Goal: Task Accomplishment & Management: Manage account settings

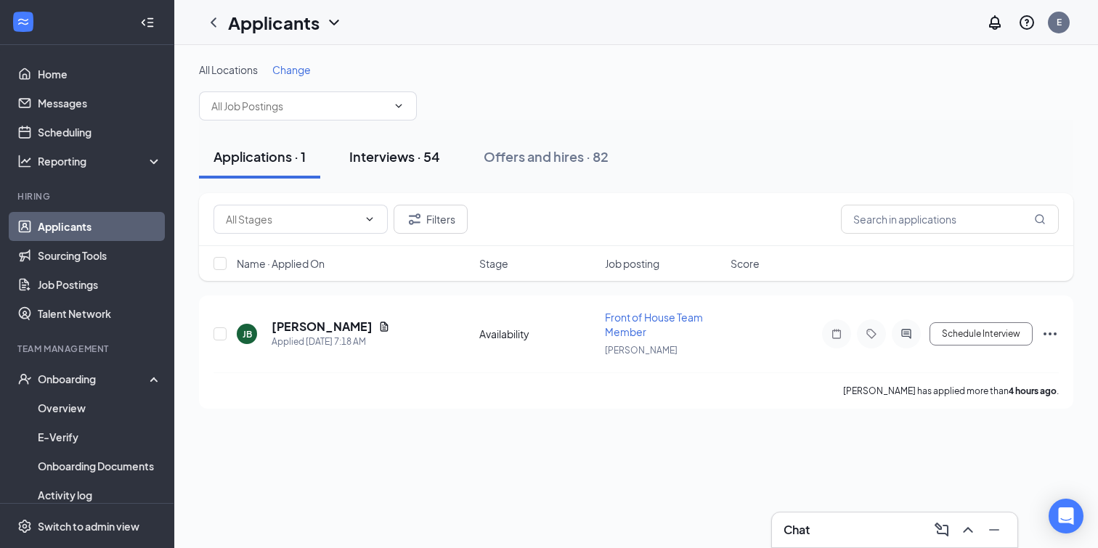
click at [375, 157] on div "Interviews · 54" at bounding box center [394, 156] width 91 height 18
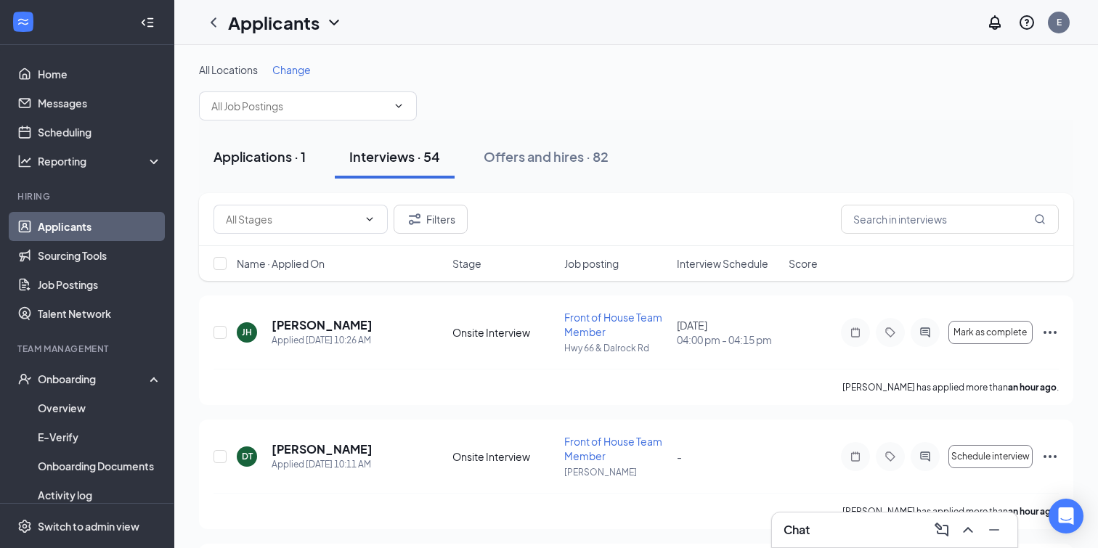
click at [295, 164] on div "Applications · 1" at bounding box center [260, 156] width 92 height 18
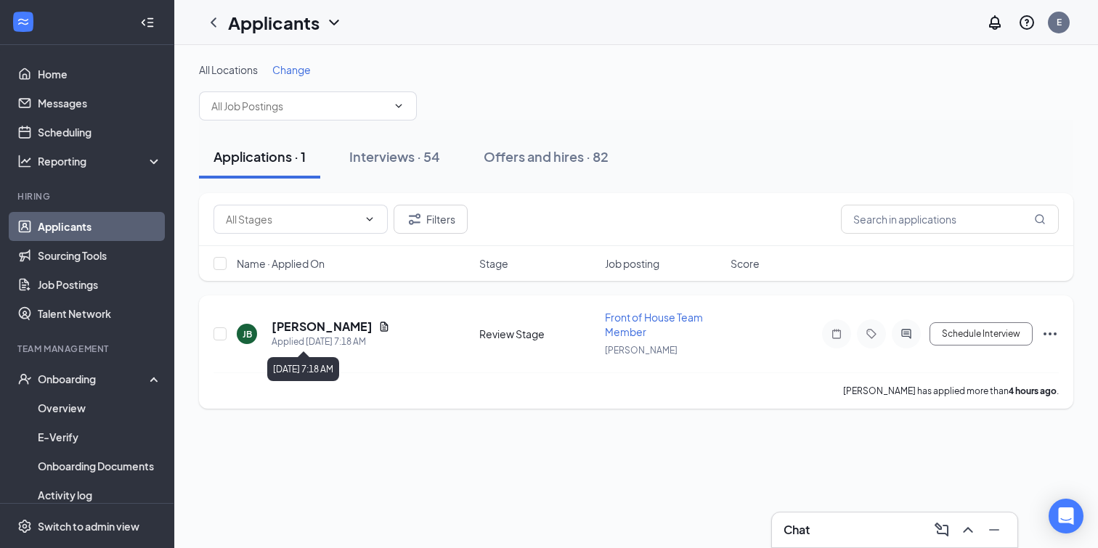
click at [321, 335] on div "Applied [DATE] 7:18 AM" at bounding box center [331, 342] width 118 height 15
click at [320, 331] on h5 "[PERSON_NAME]" at bounding box center [322, 327] width 101 height 16
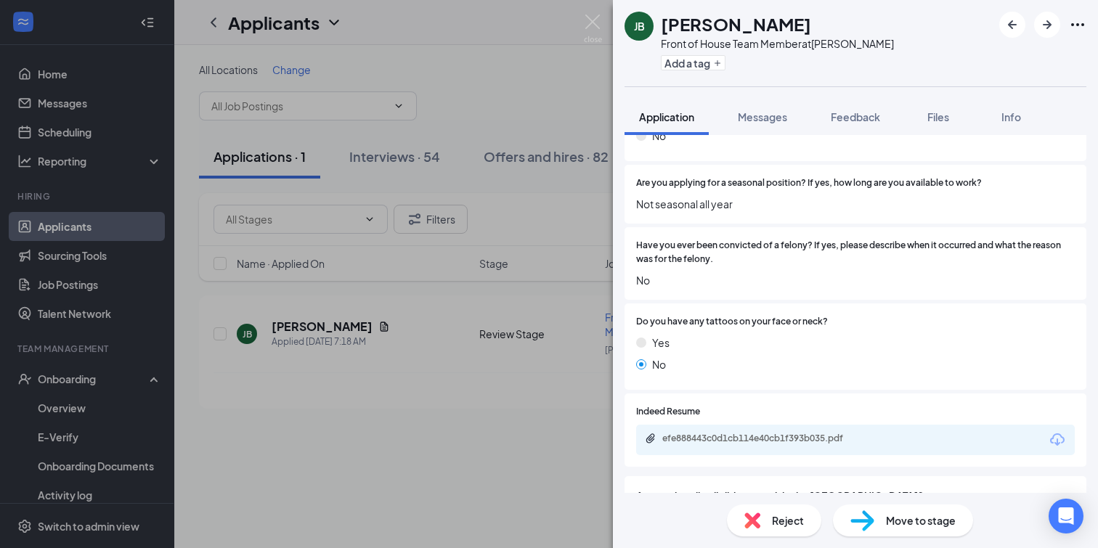
scroll to position [388, 0]
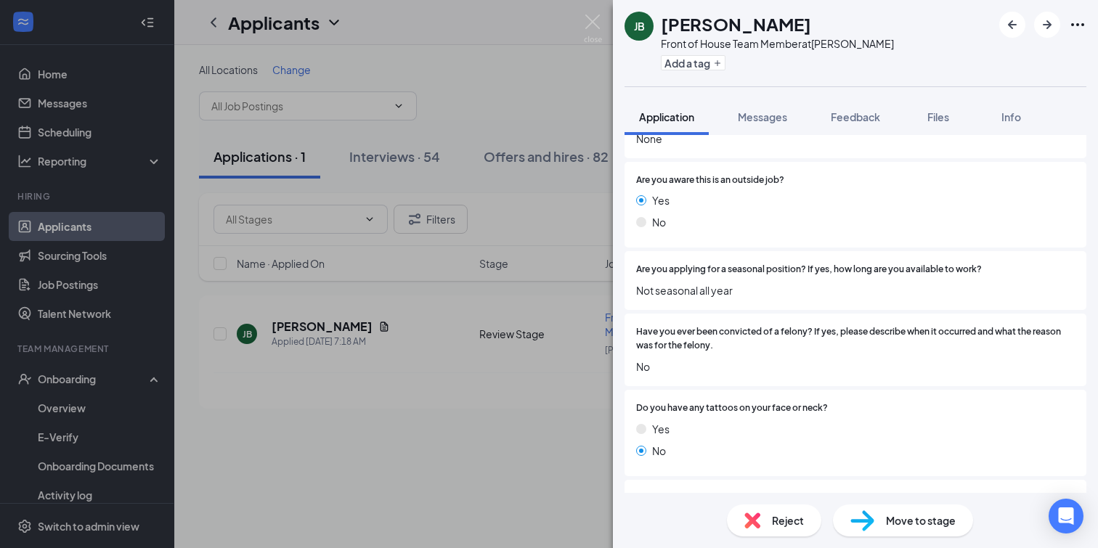
click at [919, 519] on span "Move to stage" at bounding box center [921, 521] width 70 height 16
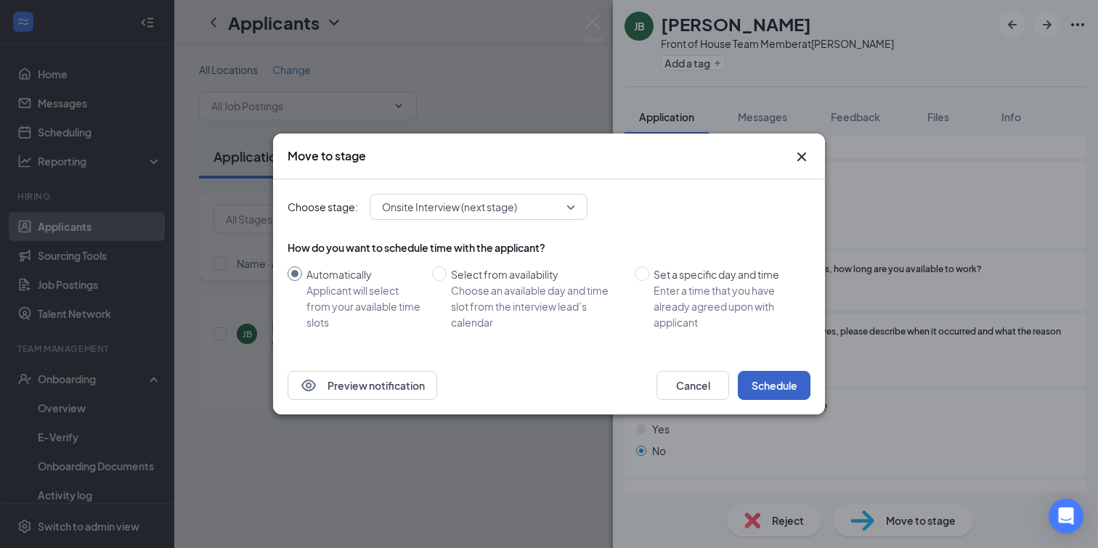
click at [785, 386] on button "Schedule" at bounding box center [774, 385] width 73 height 29
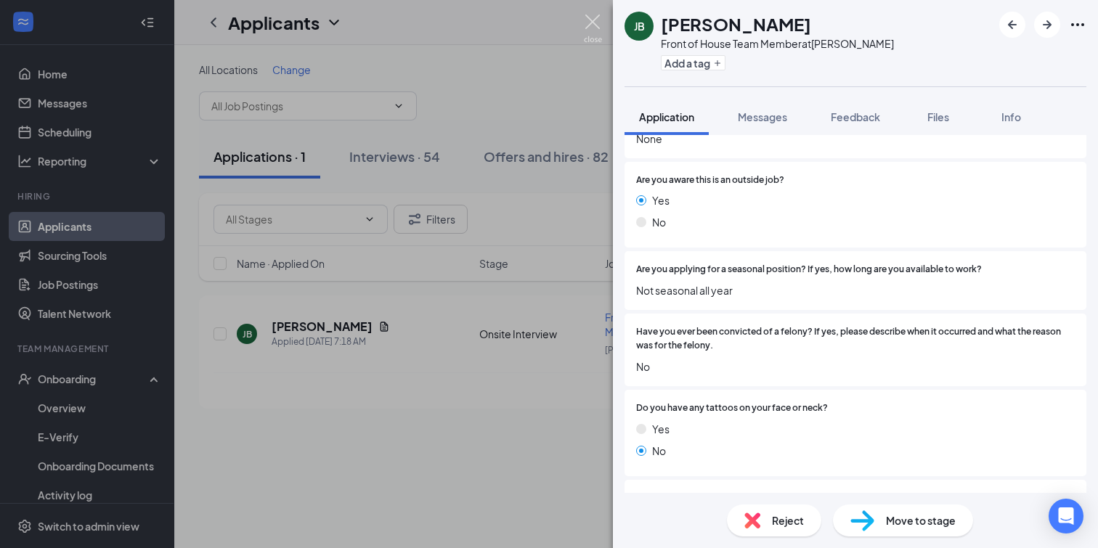
click at [601, 28] on img at bounding box center [593, 29] width 18 height 28
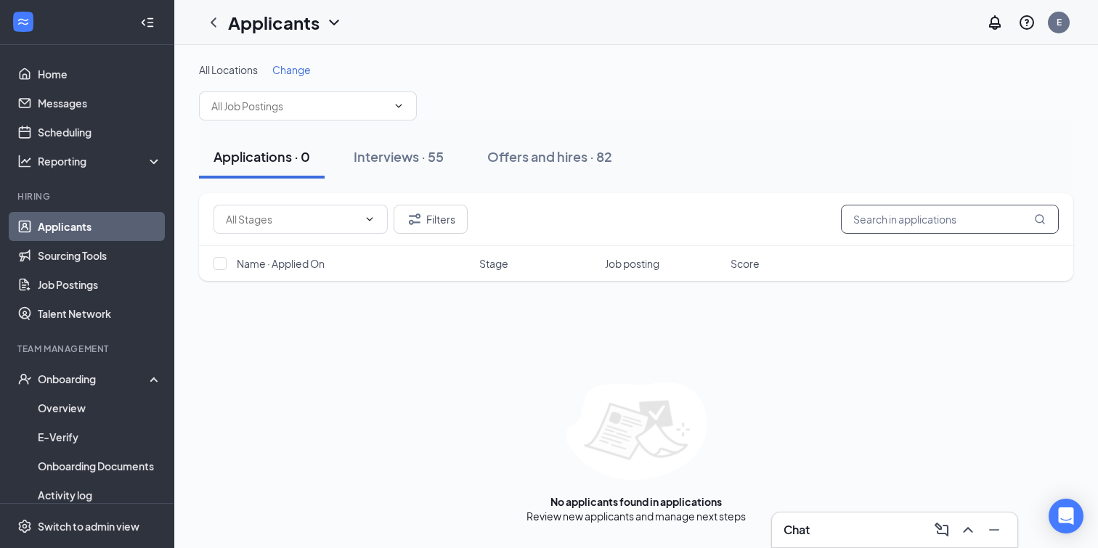
click at [920, 227] on input "text" at bounding box center [950, 219] width 218 height 29
type input "sol"
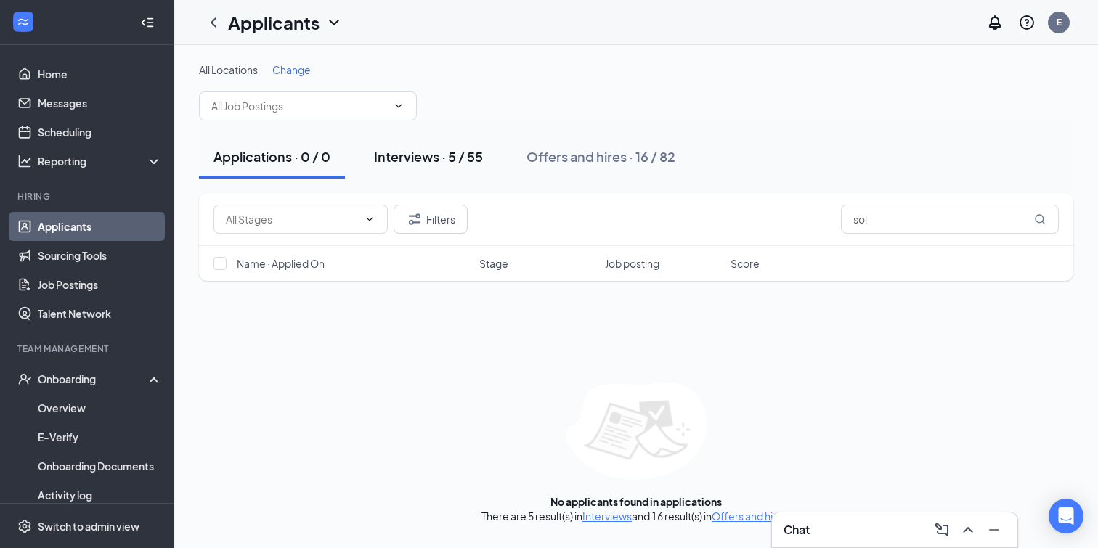
click at [447, 151] on div "Interviews · 5 / 55" at bounding box center [428, 156] width 109 height 18
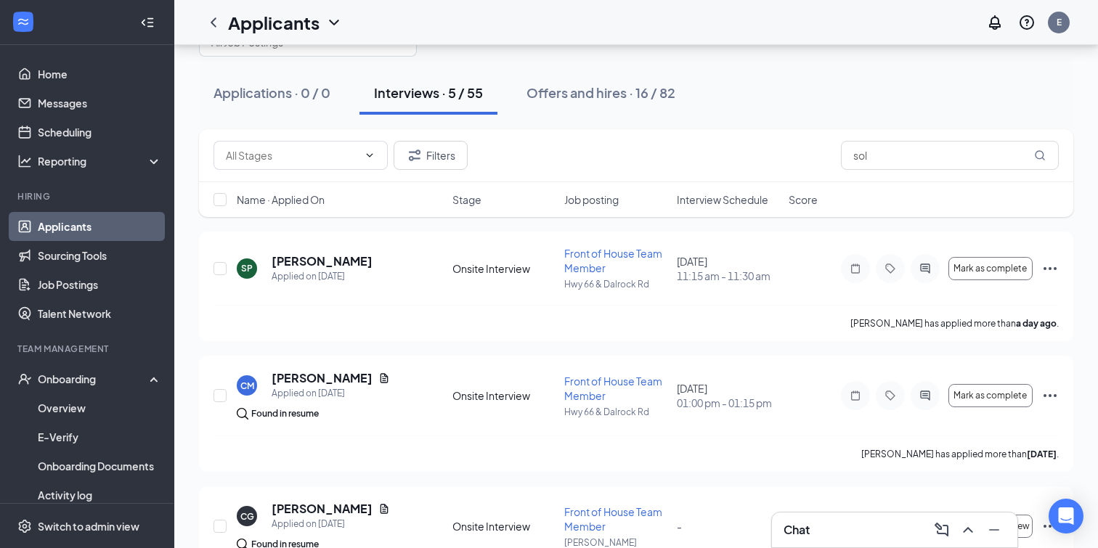
scroll to position [65, 0]
click at [1050, 267] on icon "Ellipses" at bounding box center [1050, 267] width 13 height 3
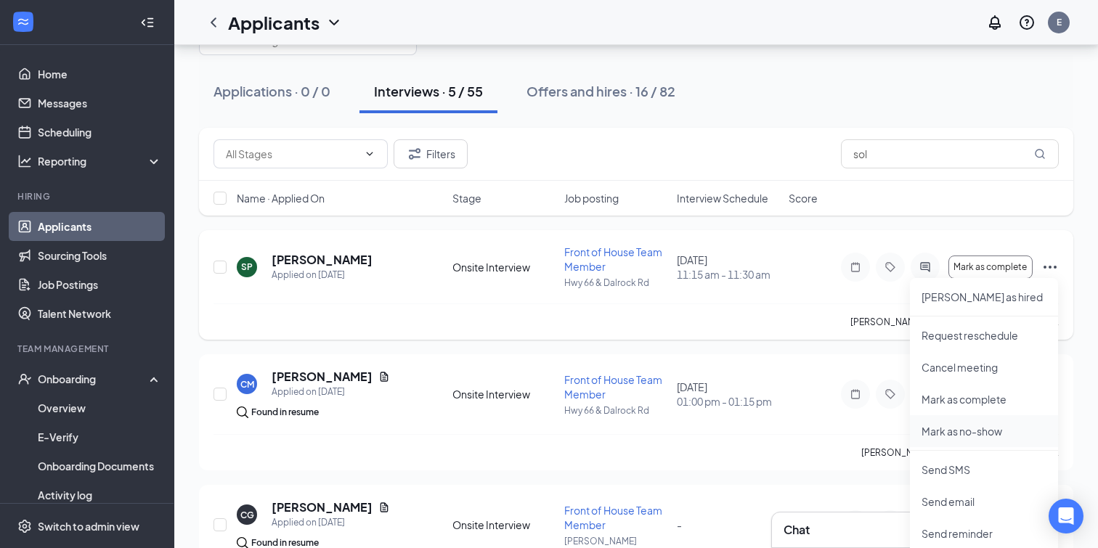
click at [977, 426] on p "Mark as no-show" at bounding box center [984, 431] width 125 height 15
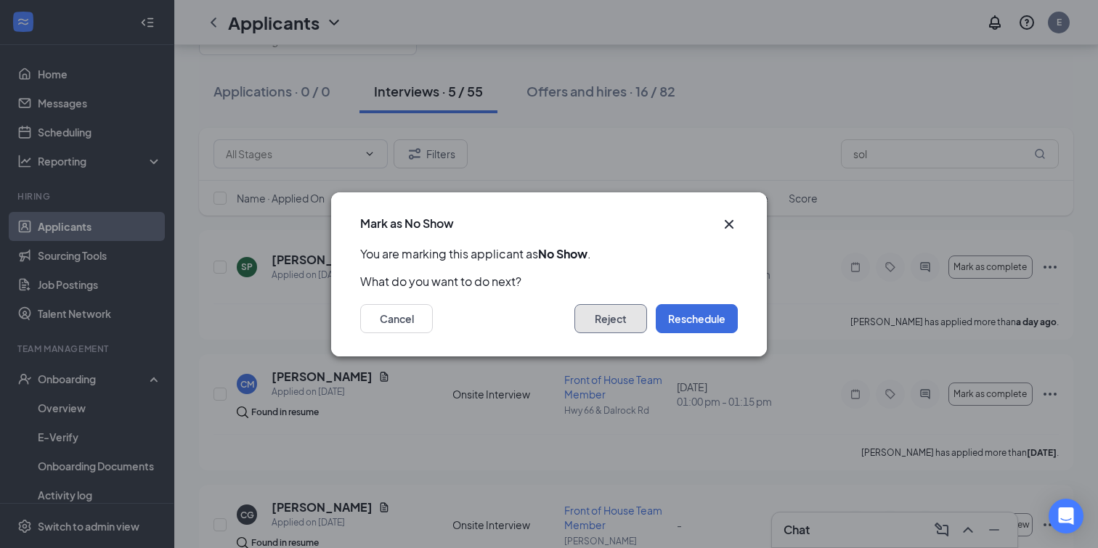
click at [609, 312] on button "Reject" at bounding box center [611, 318] width 73 height 29
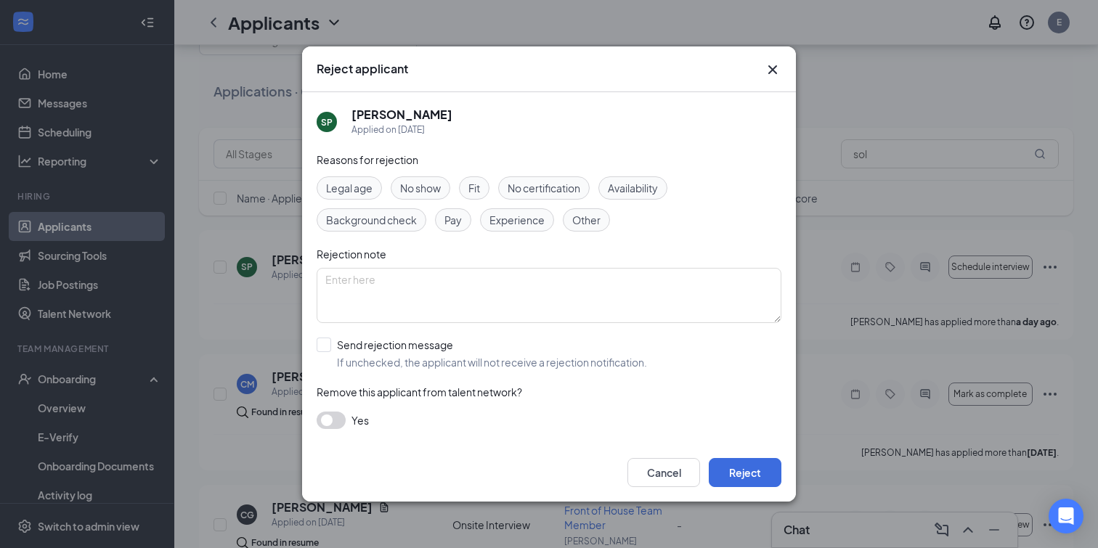
click at [421, 194] on span "No show" at bounding box center [420, 188] width 41 height 16
click at [344, 348] on input "Send rejection message If unchecked, the applicant will not receive a rejection…" at bounding box center [482, 354] width 330 height 32
checkbox input "true"
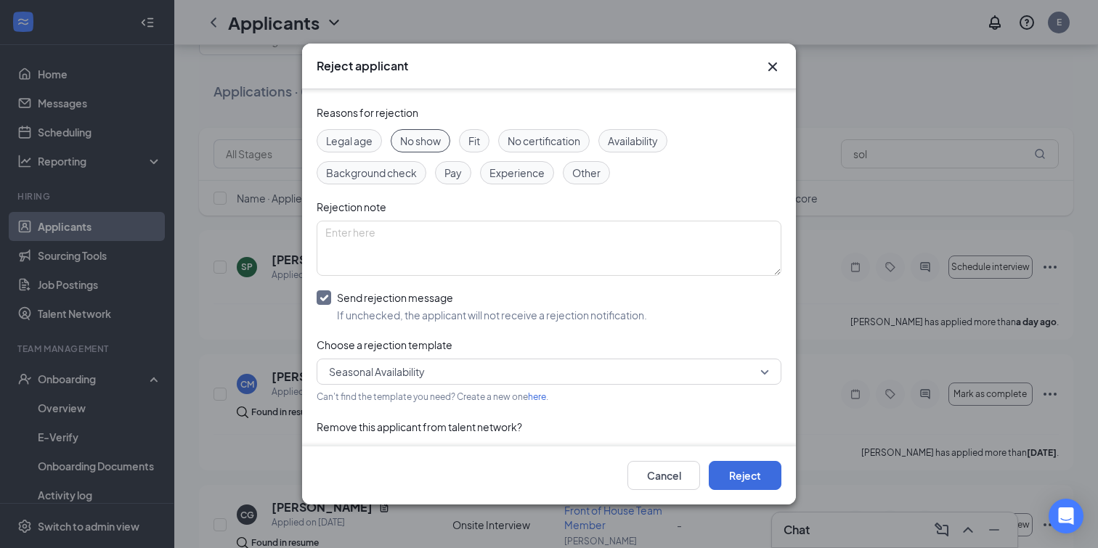
scroll to position [76, 0]
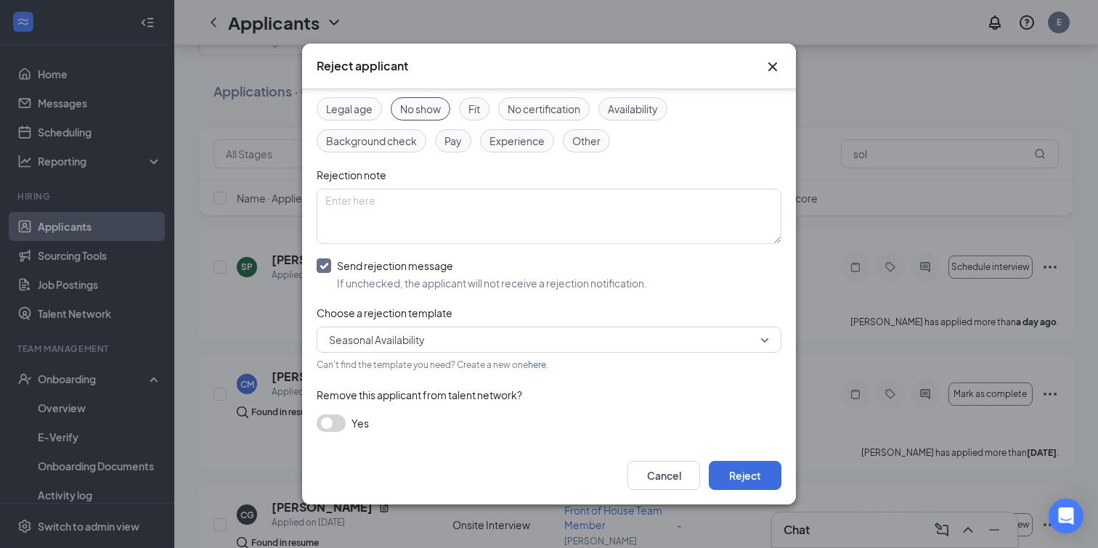
click at [349, 338] on span "Seasonal Availability" at bounding box center [377, 340] width 96 height 22
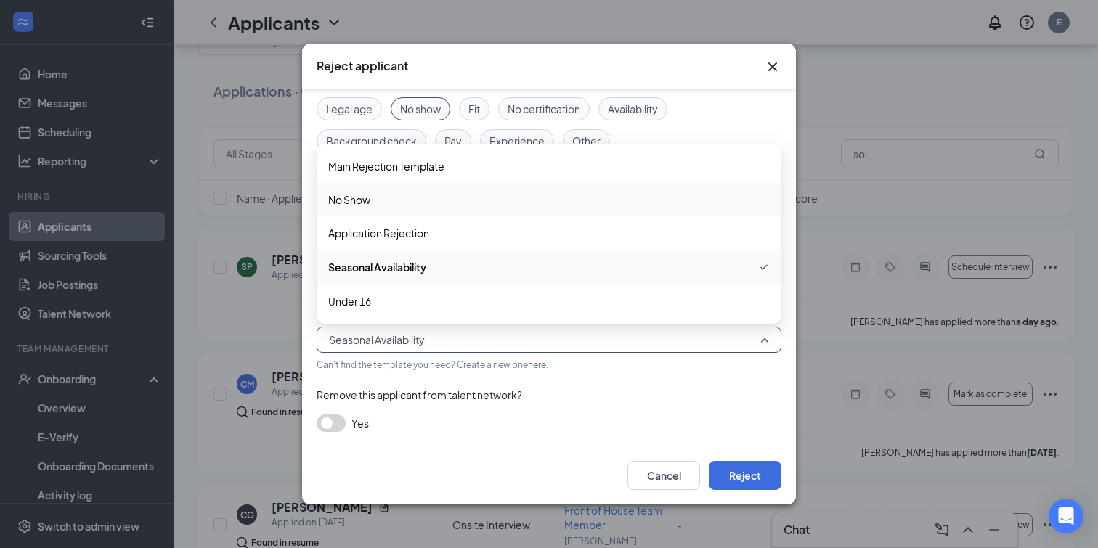
click at [378, 201] on span "No Show" at bounding box center [549, 200] width 442 height 16
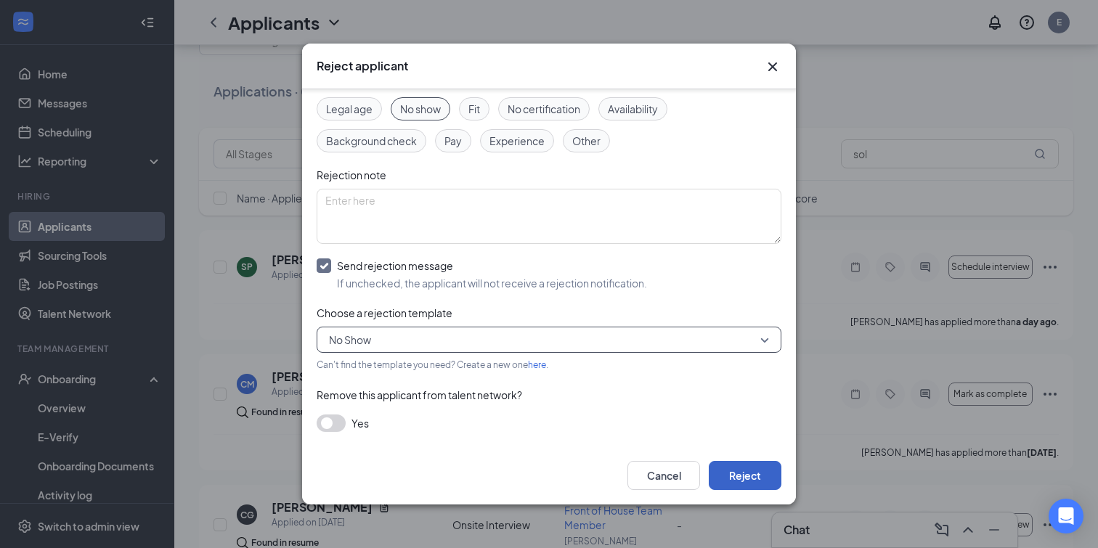
click at [746, 481] on button "Reject" at bounding box center [745, 475] width 73 height 29
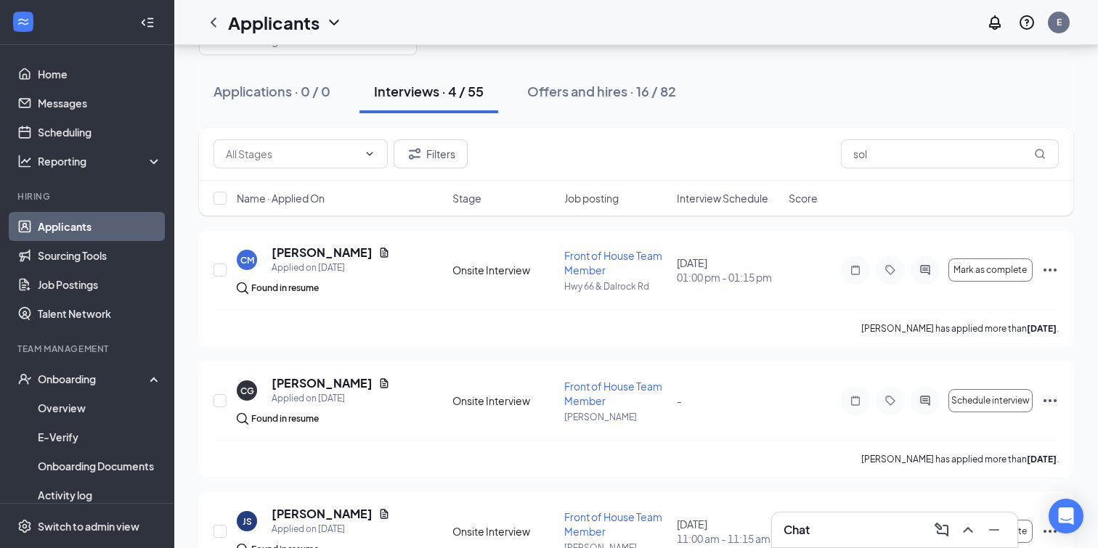
click at [879, 169] on div "Filters sol" at bounding box center [636, 154] width 874 height 53
click at [881, 161] on input "sol" at bounding box center [950, 153] width 218 height 29
type input "s"
click at [748, 96] on div "Applications · 0 / 0 Interviews · 4 / 55 Offers and hires · 16 / 82" at bounding box center [636, 92] width 874 height 44
